Goal: Communication & Community: Participate in discussion

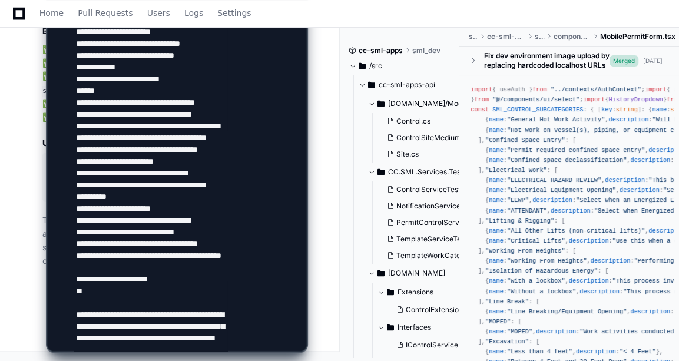
scroll to position [329, 0]
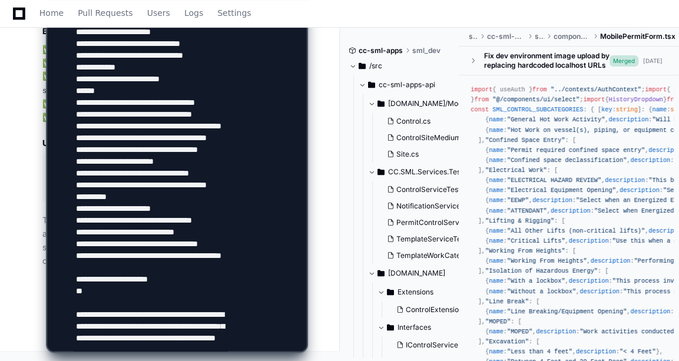
scroll to position [471, 0]
drag, startPoint x: 128, startPoint y: 337, endPoint x: 75, endPoint y: 337, distance: 53.6
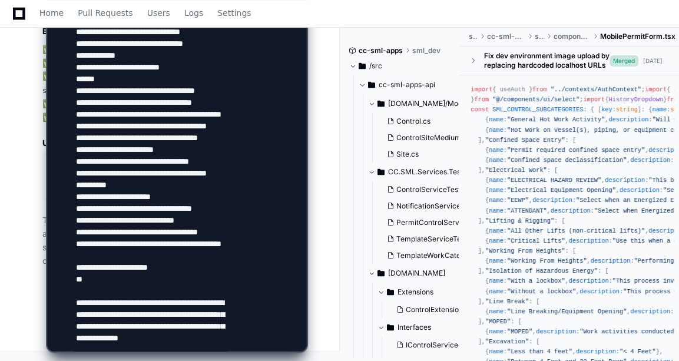
type textarea "**********"
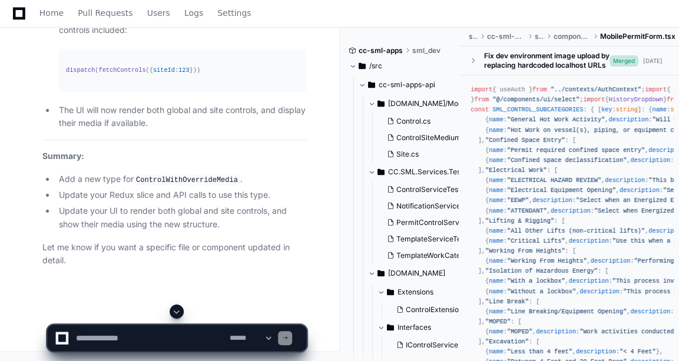
scroll to position [10767, 0]
click at [261, 253] on p "Let me know if you want a specific file or component updated in detail." at bounding box center [174, 254] width 264 height 27
click at [167, 346] on textarea at bounding box center [151, 338] width 154 height 26
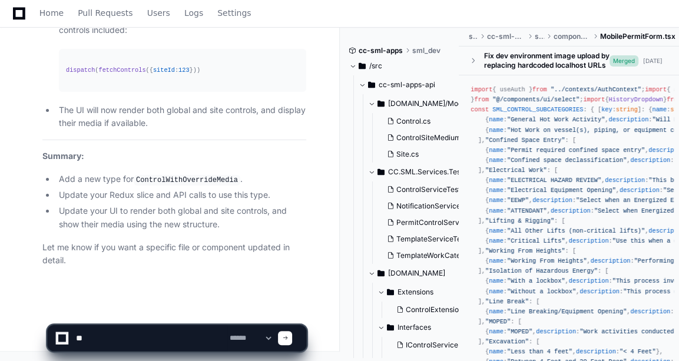
type textarea "*"
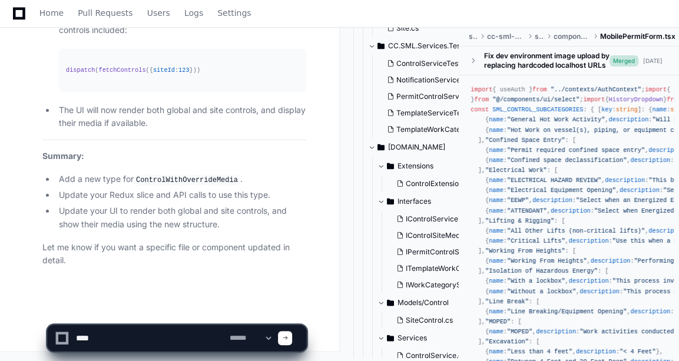
type textarea "*"
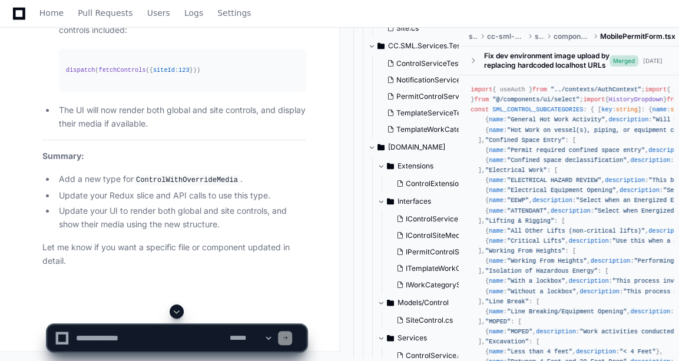
click at [177, 310] on span at bounding box center [176, 311] width 9 height 9
click at [143, 335] on textarea at bounding box center [151, 338] width 154 height 26
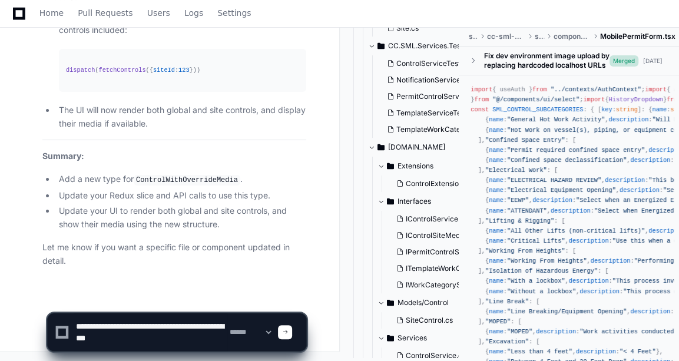
click at [150, 336] on textarea at bounding box center [151, 332] width 154 height 38
click at [192, 337] on textarea at bounding box center [151, 332] width 154 height 38
click at [147, 328] on textarea at bounding box center [151, 332] width 154 height 38
type textarea "**********"
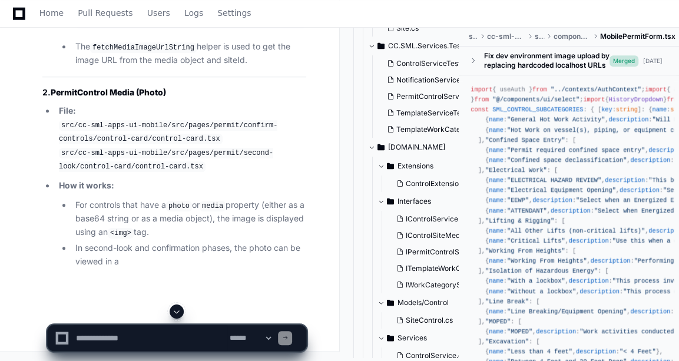
scroll to position [12405, 0]
